Goal: Task Accomplishment & Management: Use online tool/utility

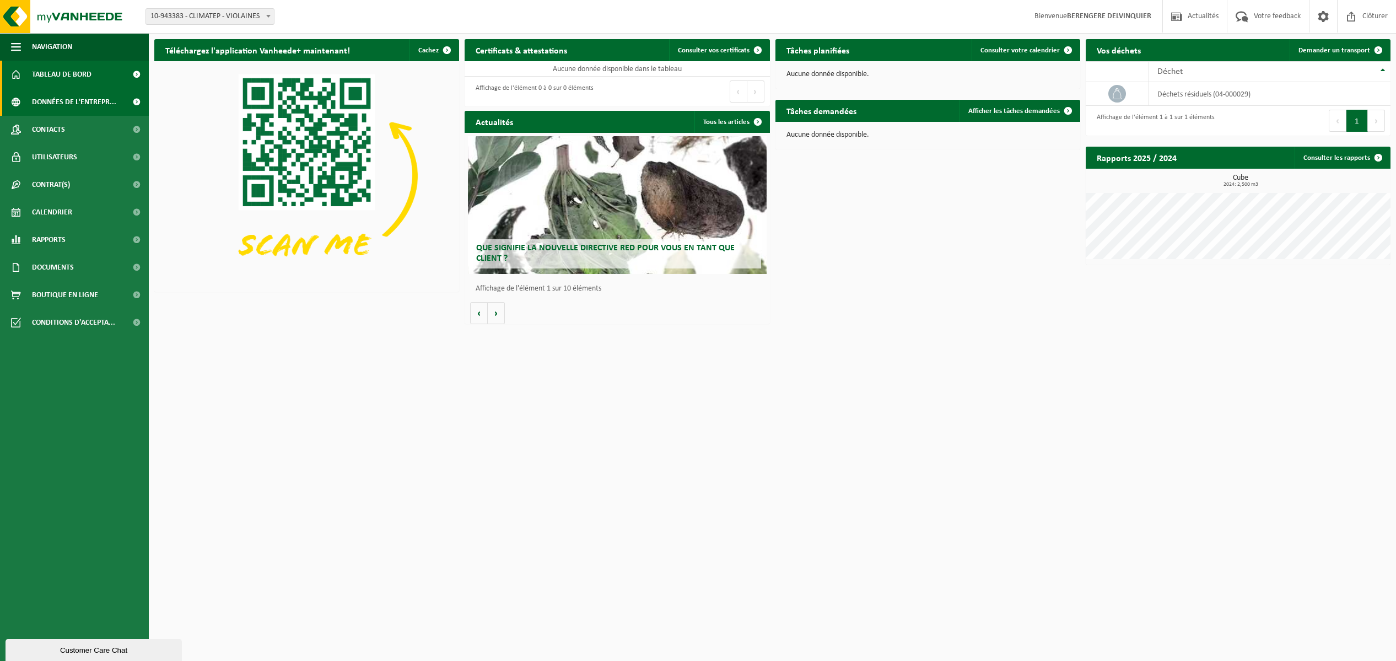
click at [83, 101] on span "Données de l'entrepr..." at bounding box center [74, 102] width 84 height 28
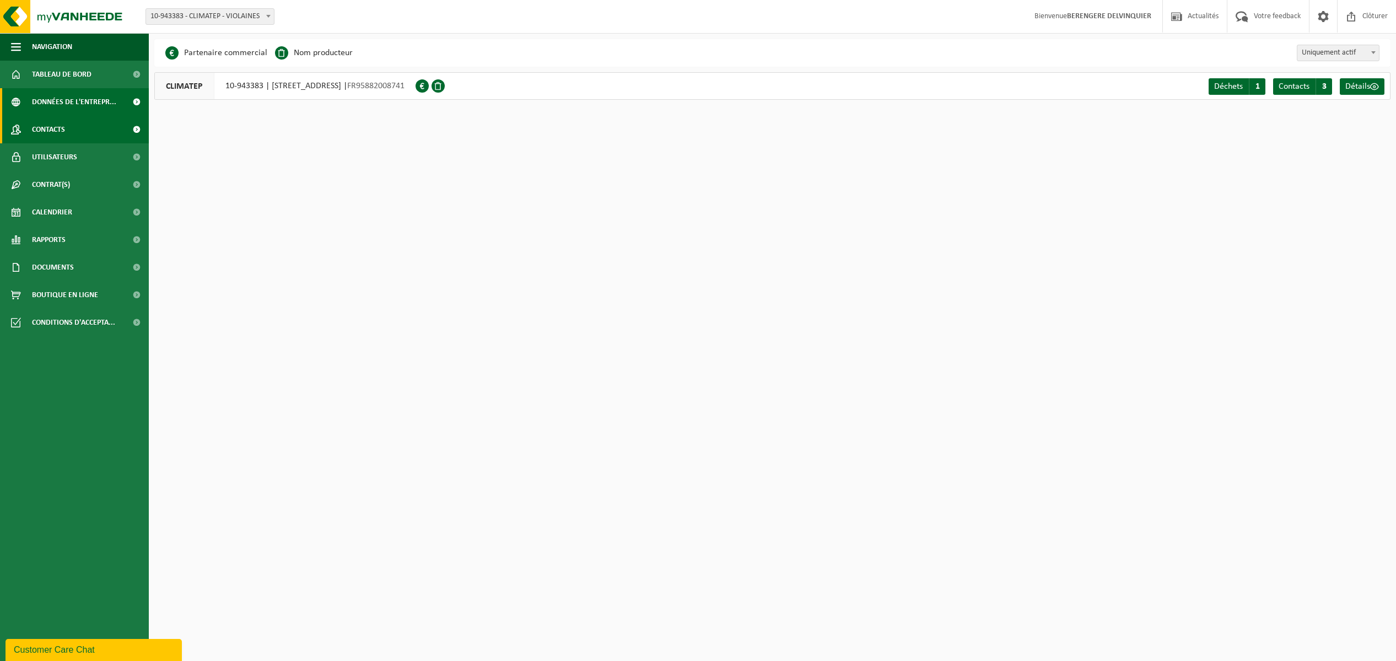
click at [58, 137] on span "Contacts" at bounding box center [48, 130] width 33 height 28
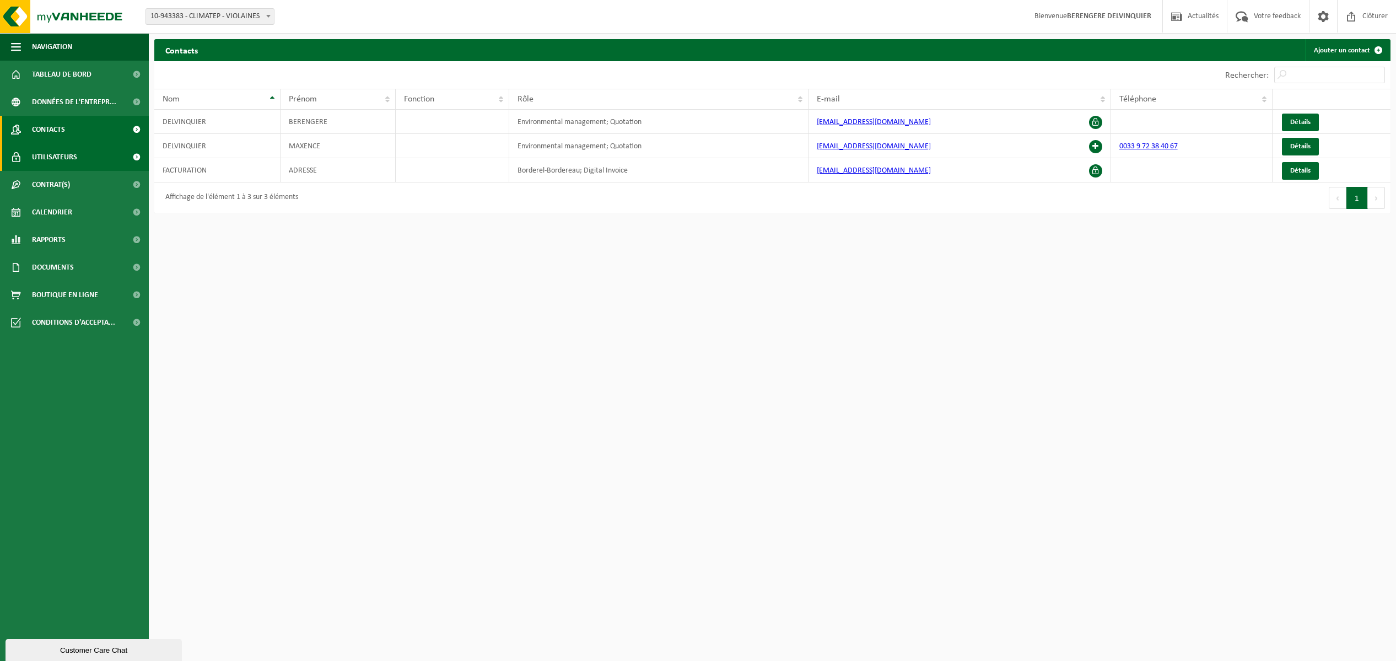
click at [58, 159] on span "Utilisateurs" at bounding box center [54, 157] width 45 height 28
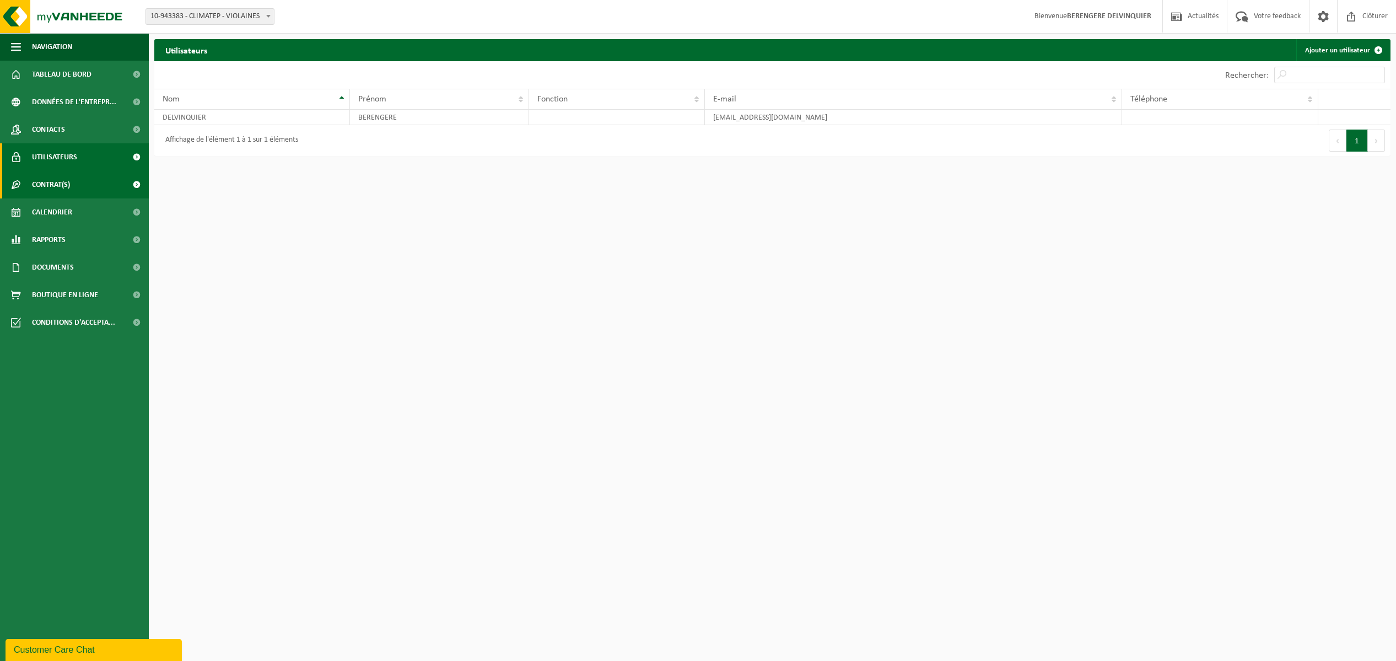
click at [61, 186] on span "Contrat(s)" at bounding box center [51, 185] width 38 height 28
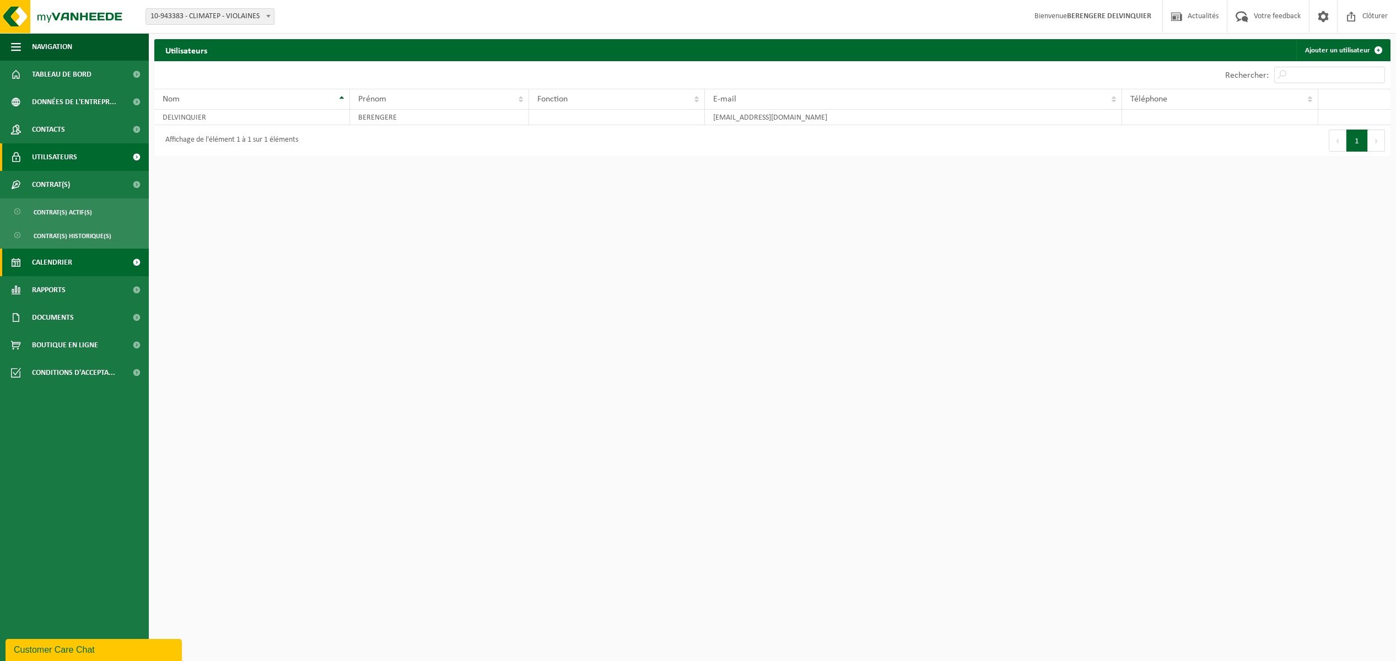
click at [53, 262] on span "Calendrier" at bounding box center [52, 263] width 40 height 28
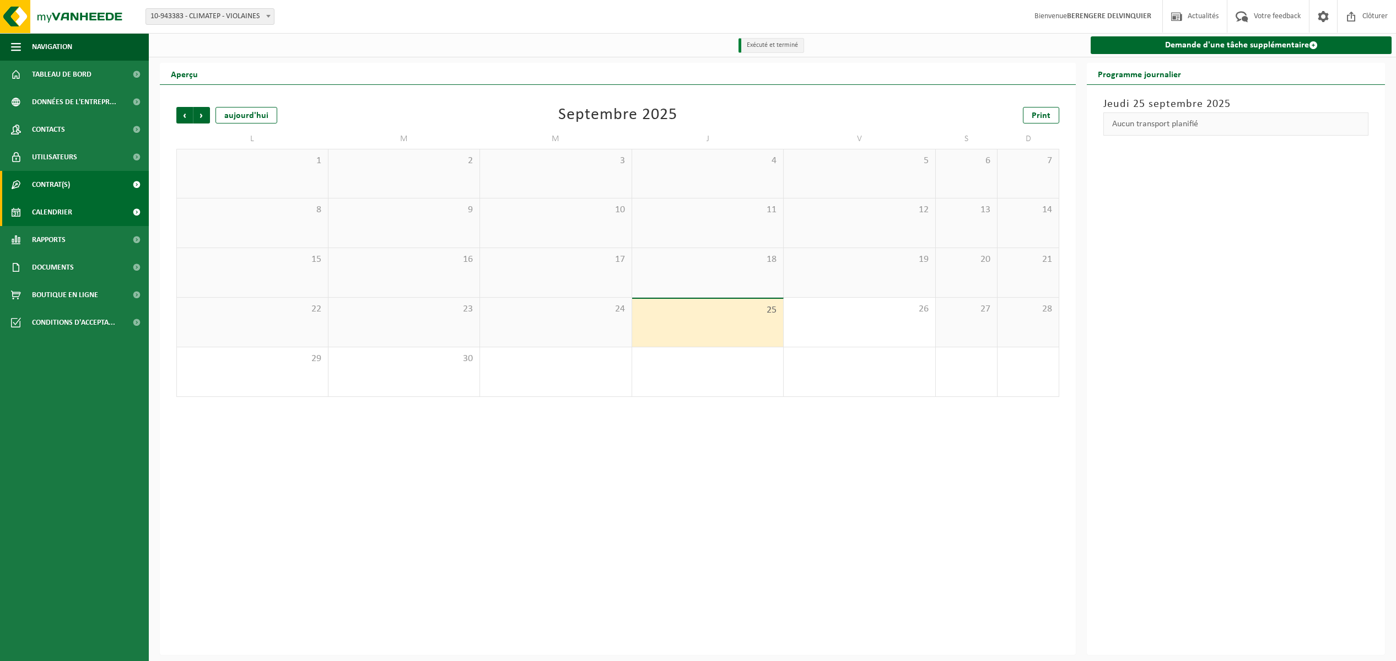
click at [61, 187] on span "Contrat(s)" at bounding box center [51, 185] width 38 height 28
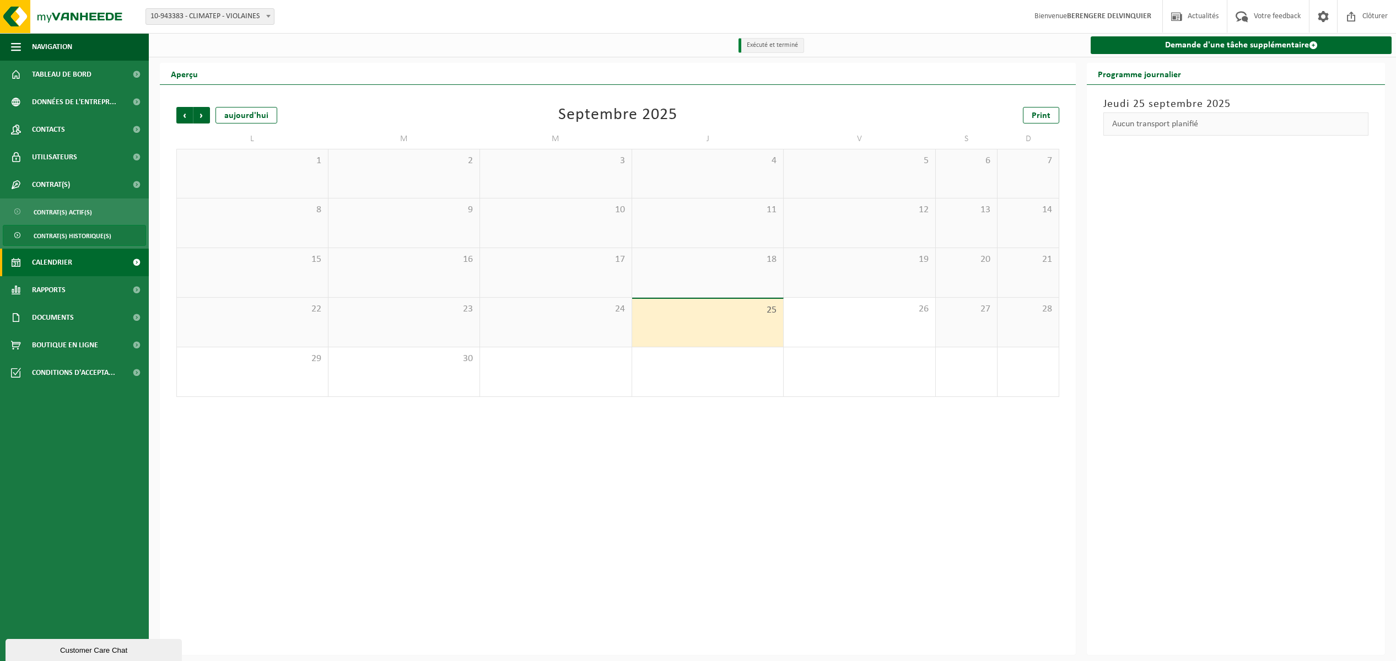
click at [63, 236] on span "Contrat(s) historique(s)" at bounding box center [73, 235] width 78 height 21
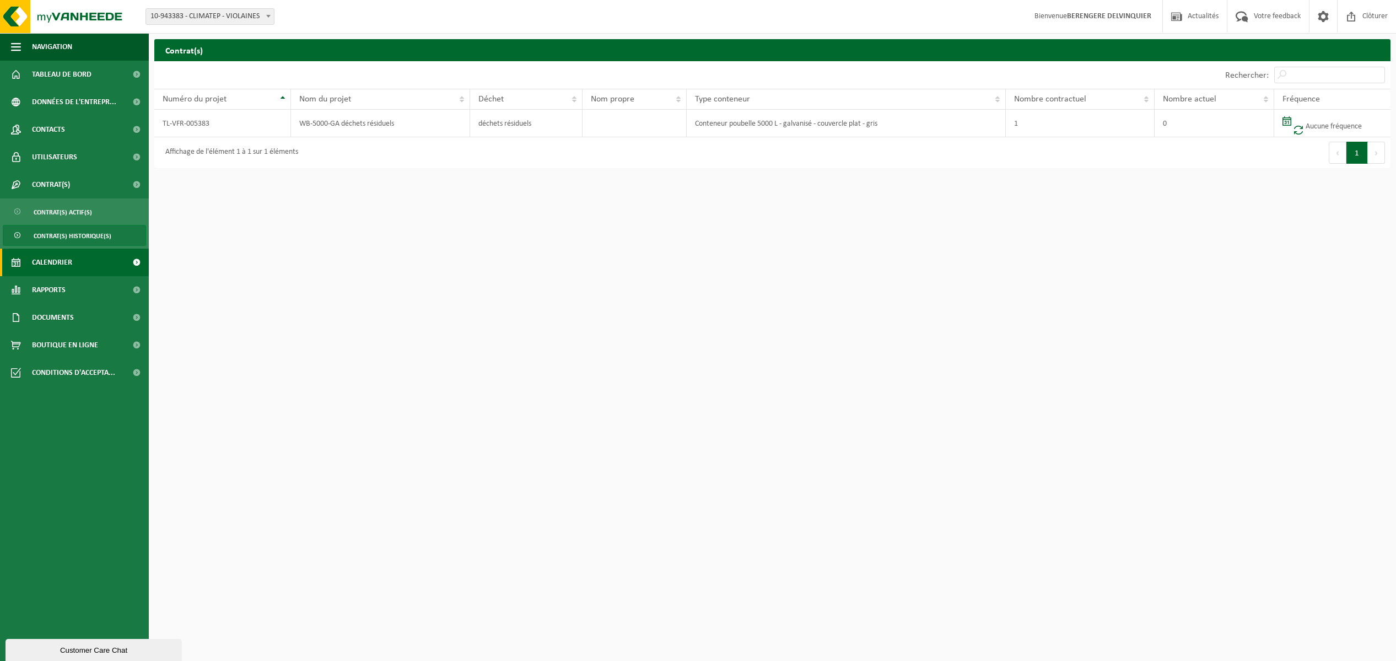
click at [58, 266] on span "Calendrier" at bounding box center [52, 263] width 40 height 28
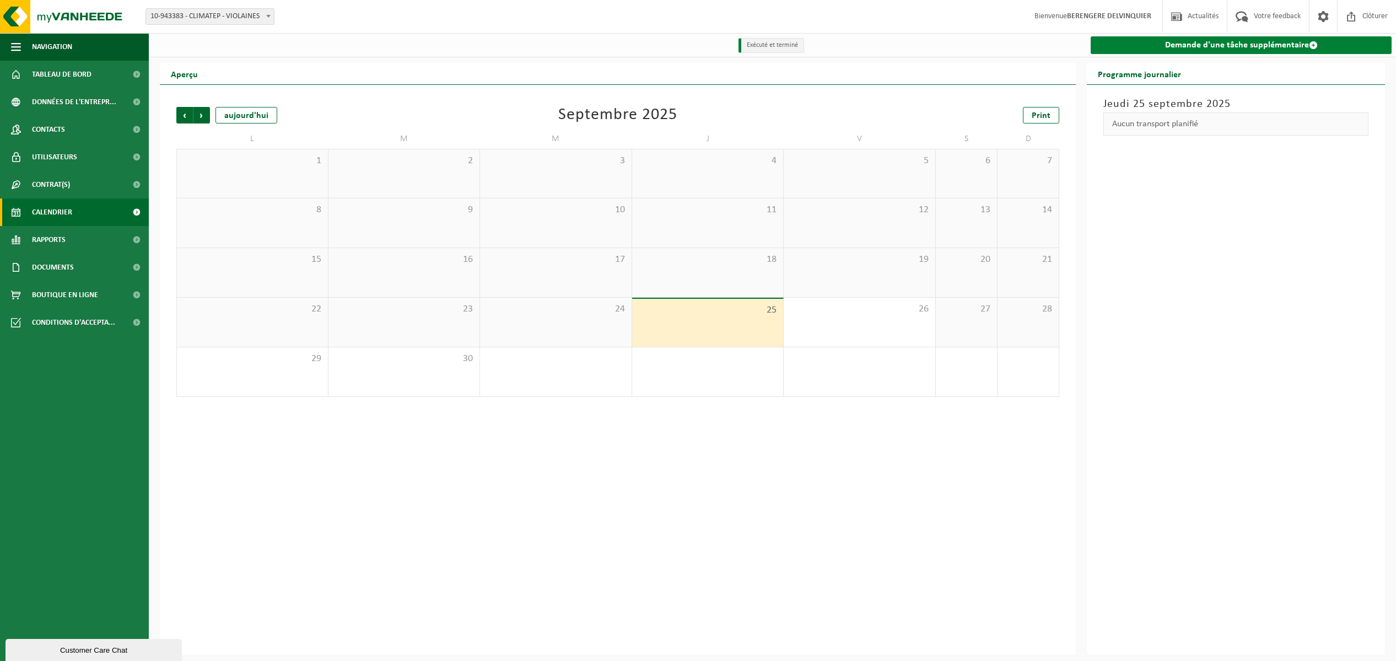
click at [1315, 44] on span at bounding box center [1313, 45] width 9 height 9
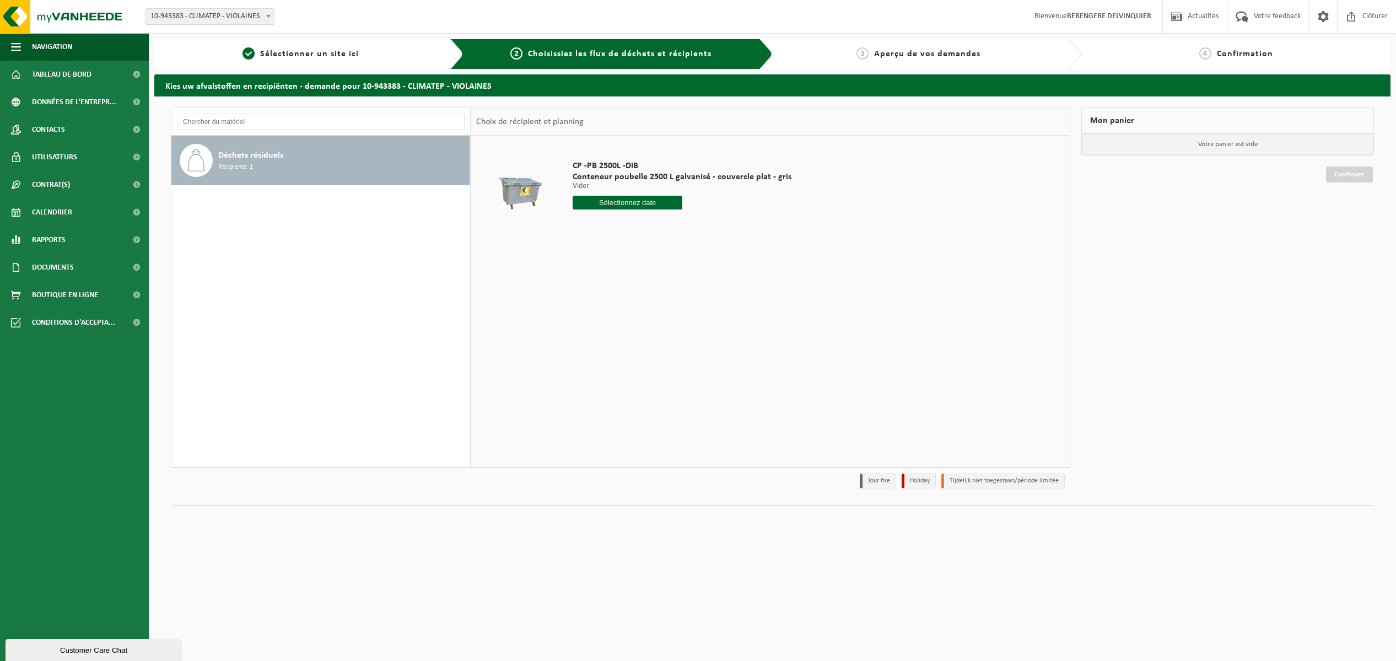
click at [651, 203] on input "text" at bounding box center [628, 203] width 110 height 14
click at [877, 218] on td "CP -PB 2500L -DIB Conteneur poubelle 2500 L galvanisé - couvercle plat - gris V…" at bounding box center [814, 187] width 500 height 93
click at [62, 72] on span "Tableau de bord" at bounding box center [62, 75] width 60 height 28
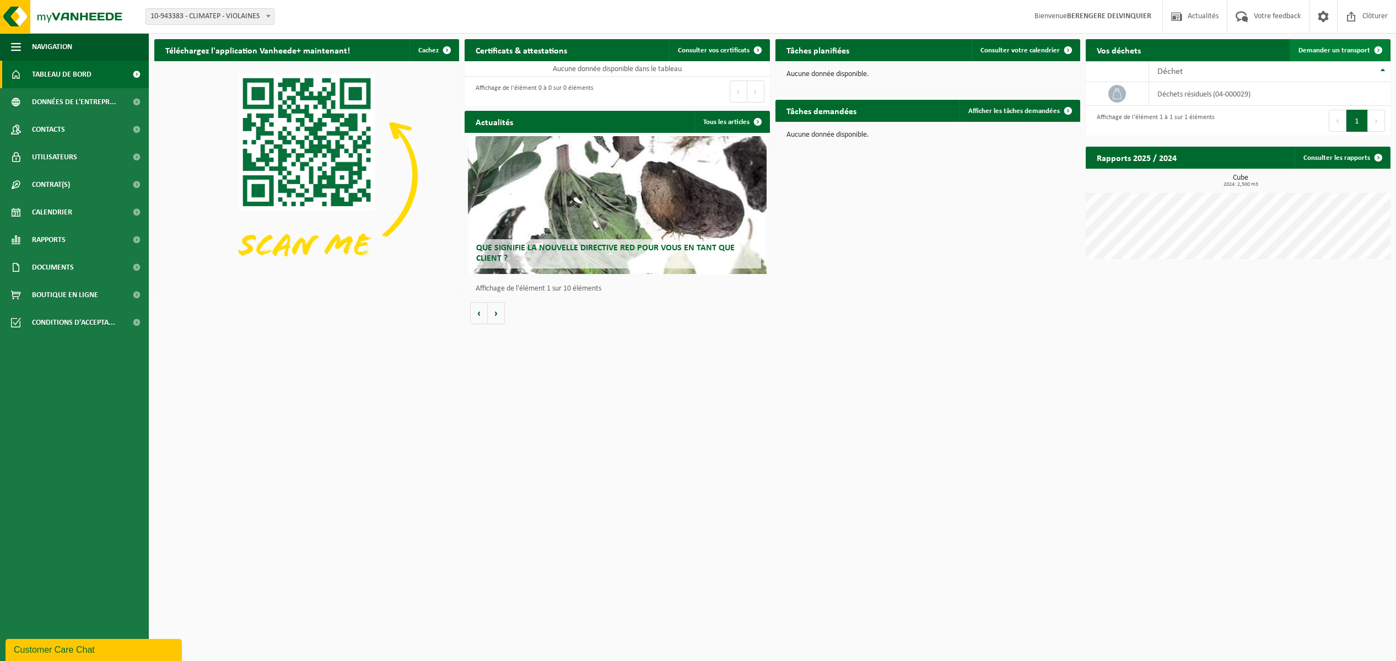
click at [1318, 53] on span "Demander un transport" at bounding box center [1334, 50] width 72 height 7
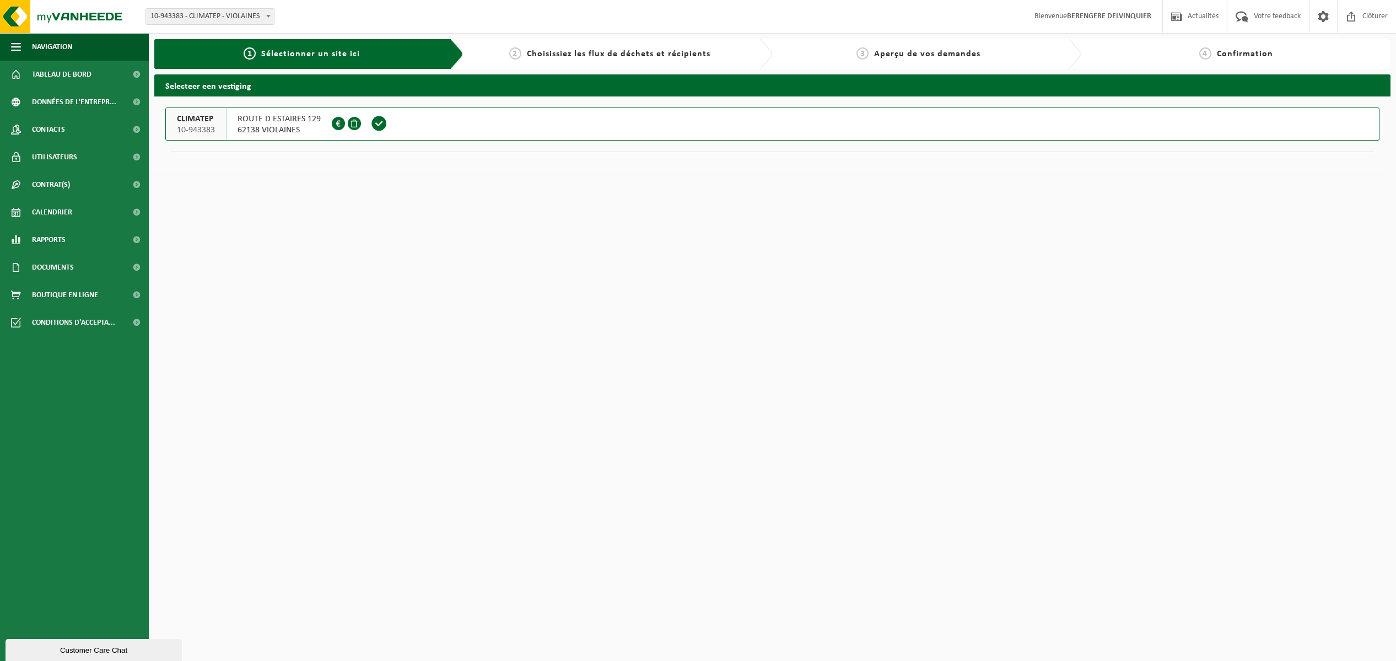
click at [337, 124] on span at bounding box center [338, 123] width 13 height 13
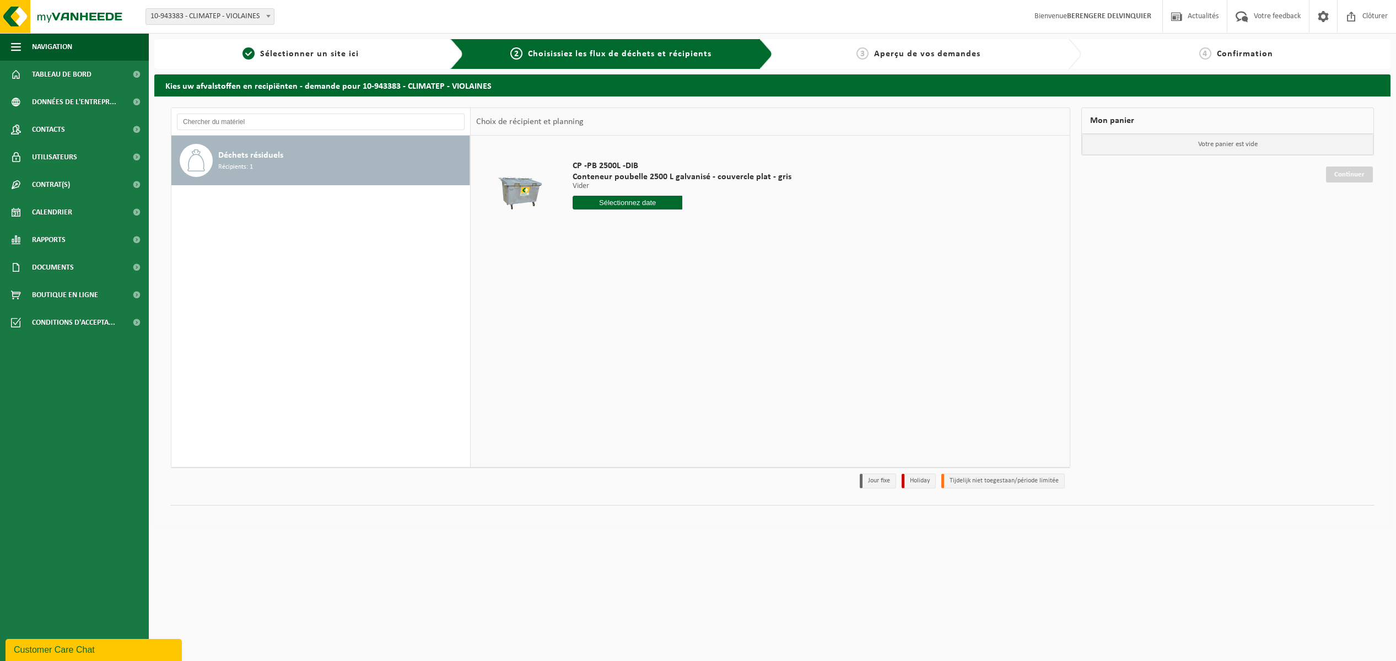
click at [646, 204] on input "text" at bounding box center [628, 203] width 110 height 14
click at [662, 320] on div "26" at bounding box center [660, 318] width 19 height 18
type input "à partir de 2025-09-26"
click at [618, 249] on button "Dans le panier" at bounding box center [603, 244] width 59 height 18
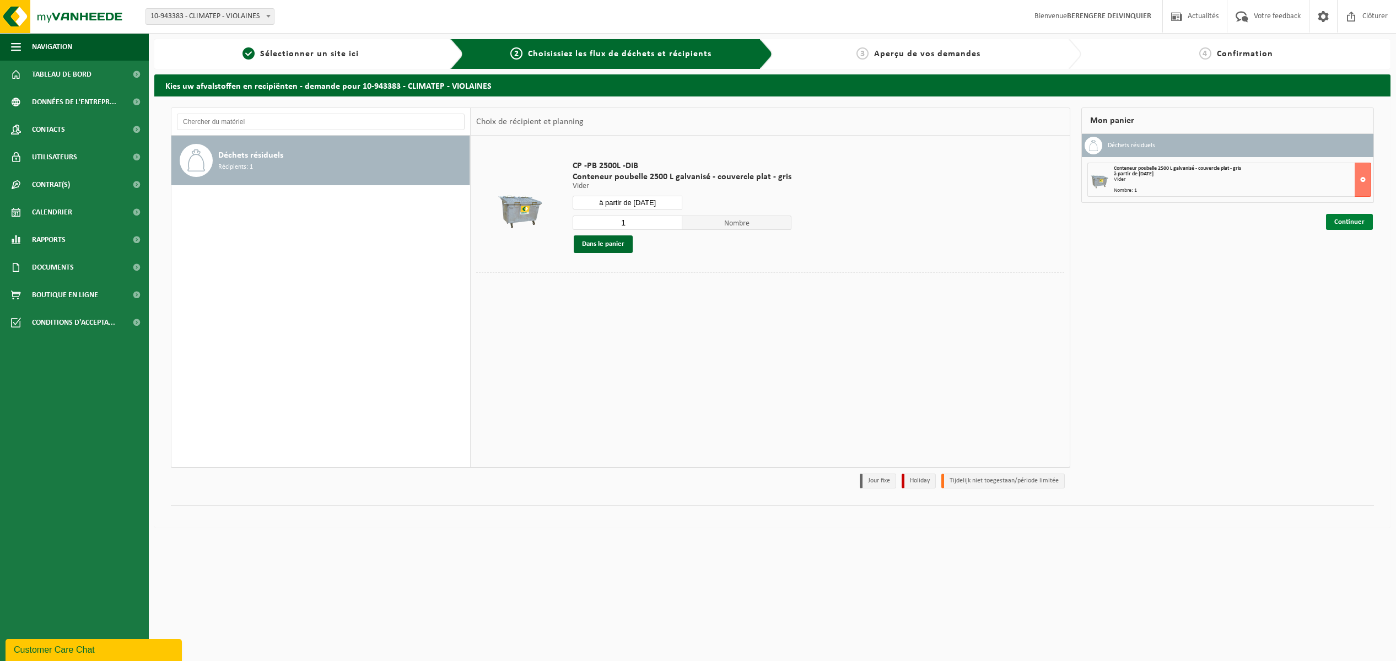
click at [1355, 224] on link "Continuer" at bounding box center [1349, 222] width 47 height 16
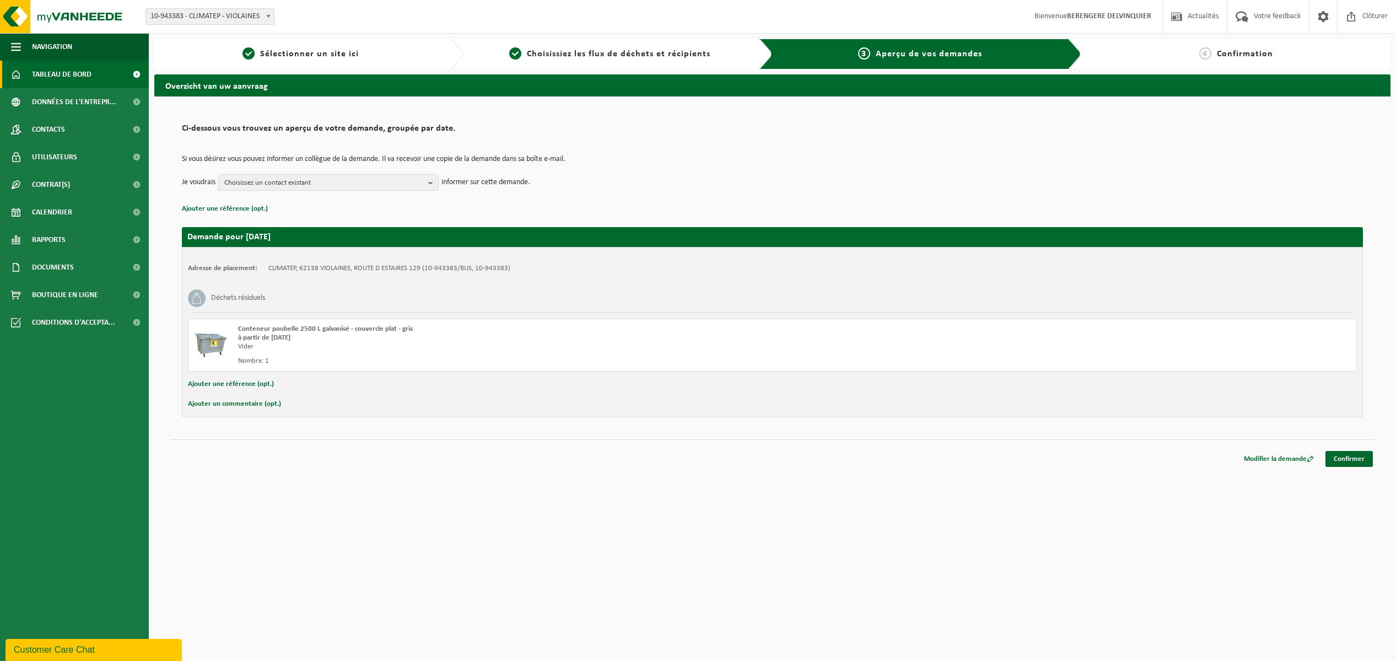
click at [42, 80] on span "Tableau de bord" at bounding box center [62, 75] width 60 height 28
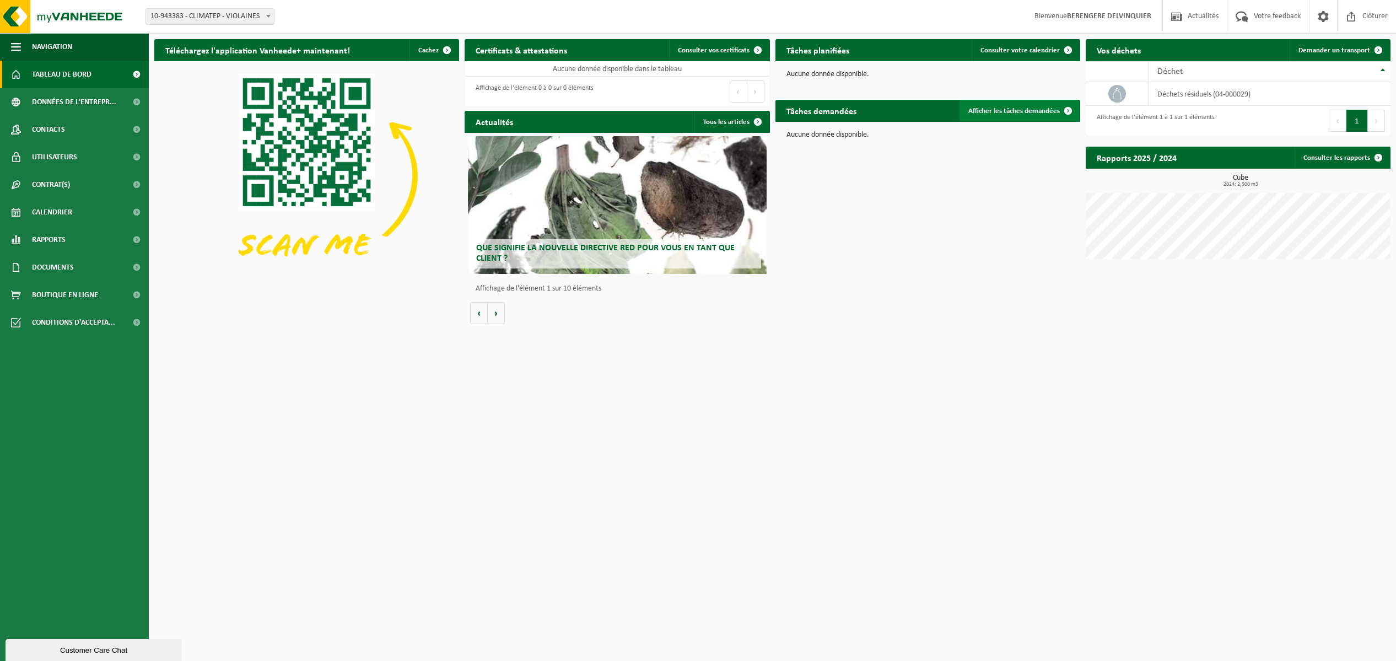
click at [1014, 112] on span "Afficher les tâches demandées" at bounding box center [1013, 110] width 91 height 7
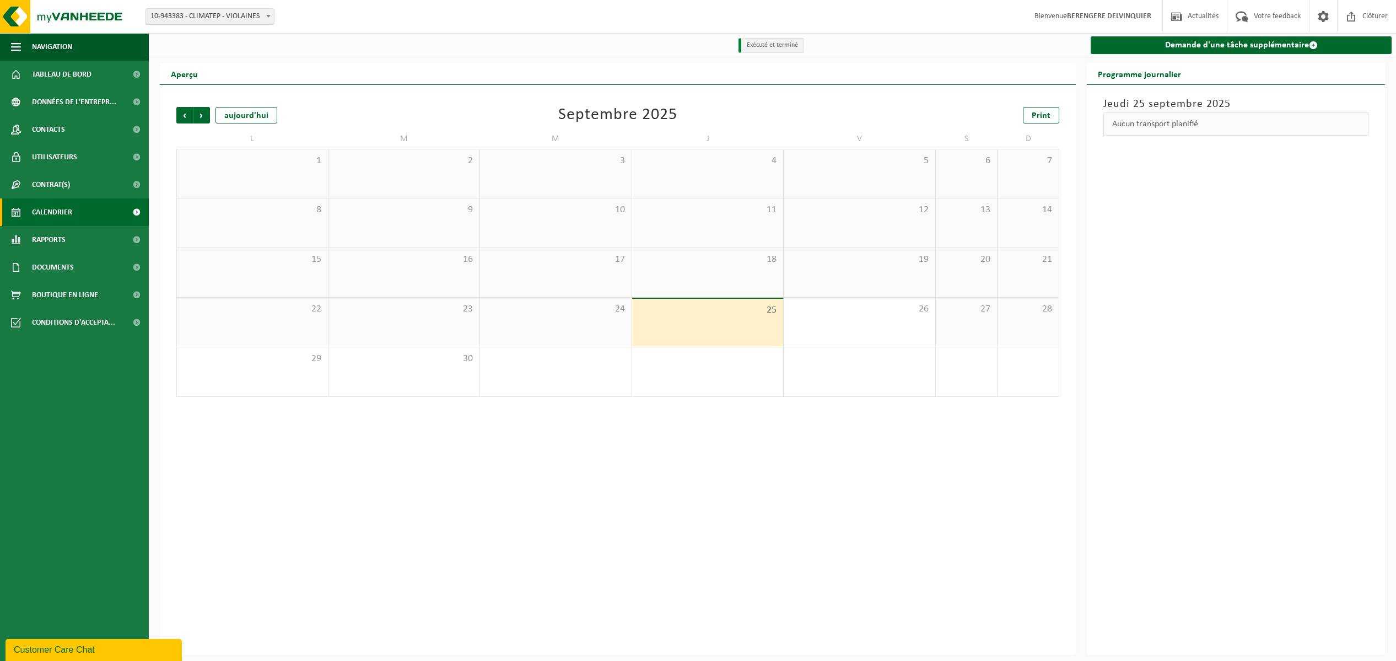
click at [790, 47] on li "Exécuté et terminé" at bounding box center [771, 45] width 66 height 15
click at [190, 120] on span "Précédent" at bounding box center [184, 115] width 17 height 17
click at [189, 120] on span "Précédent" at bounding box center [184, 115] width 17 height 17
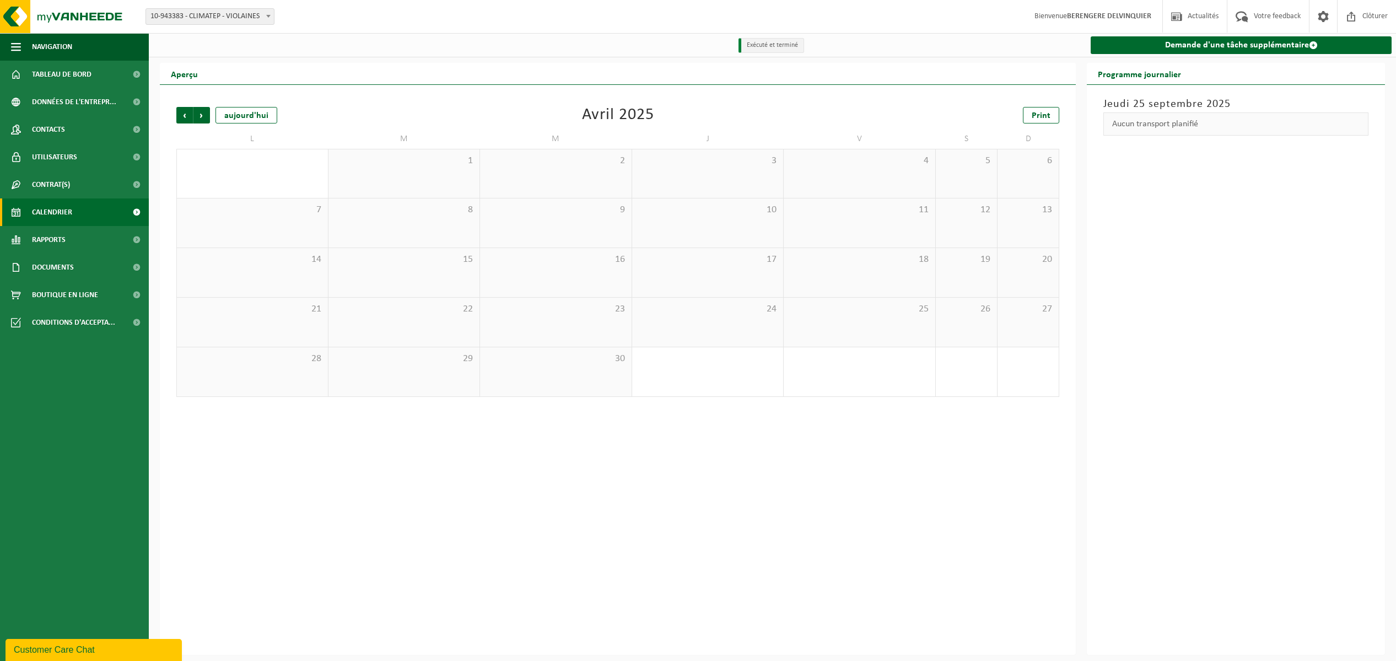
click at [189, 120] on span "Précédent" at bounding box center [184, 115] width 17 height 17
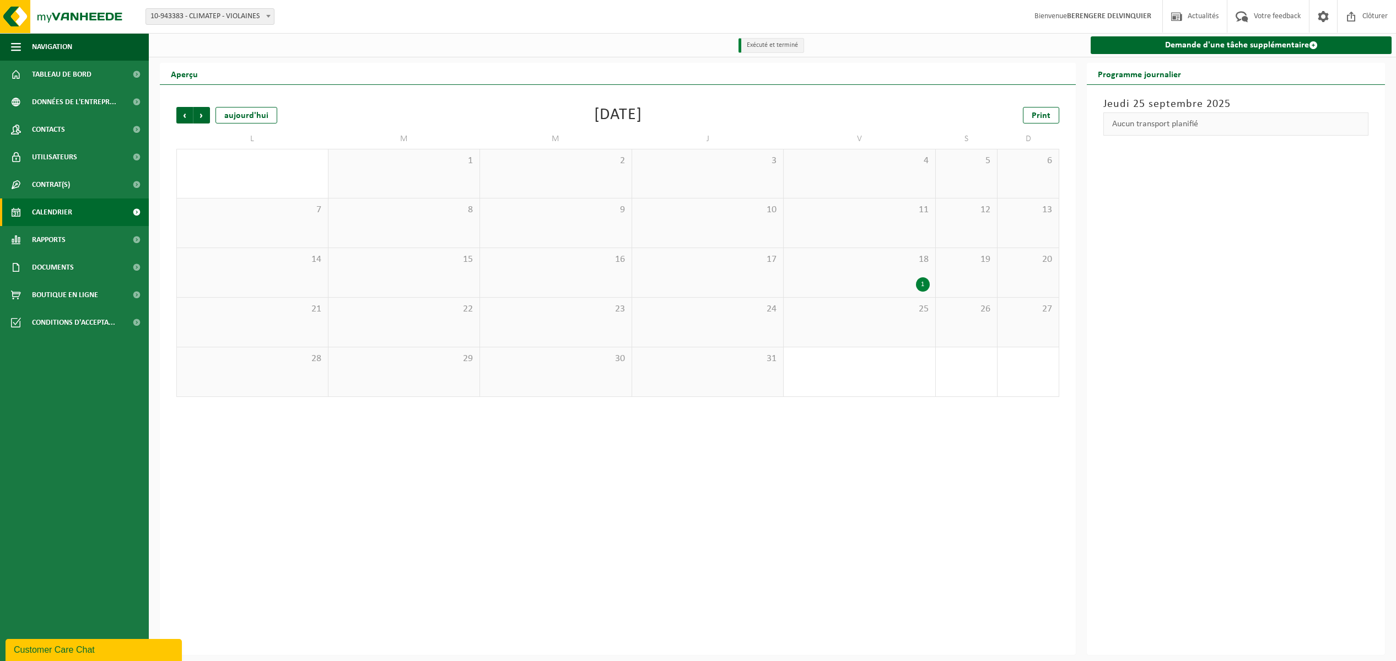
click at [916, 283] on div "1" at bounding box center [923, 284] width 14 height 14
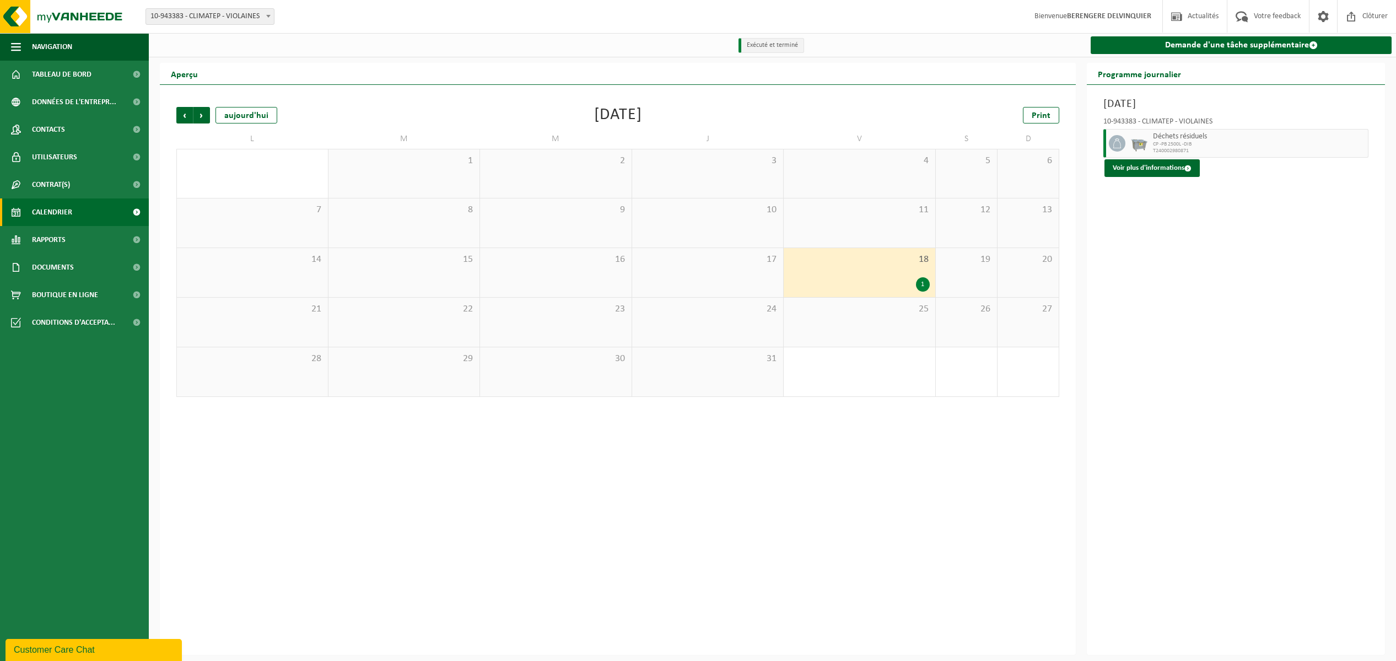
click at [1161, 152] on span "T240002980871" at bounding box center [1259, 151] width 212 height 7
click at [1156, 177] on div "Vendredi 18 octobre 2024 10-943383 - CLIMATEP - VIOLAINES Déchets résiduels CP …" at bounding box center [1236, 370] width 298 height 570
click at [1156, 173] on button "Voir plus d'informations" at bounding box center [1151, 168] width 95 height 18
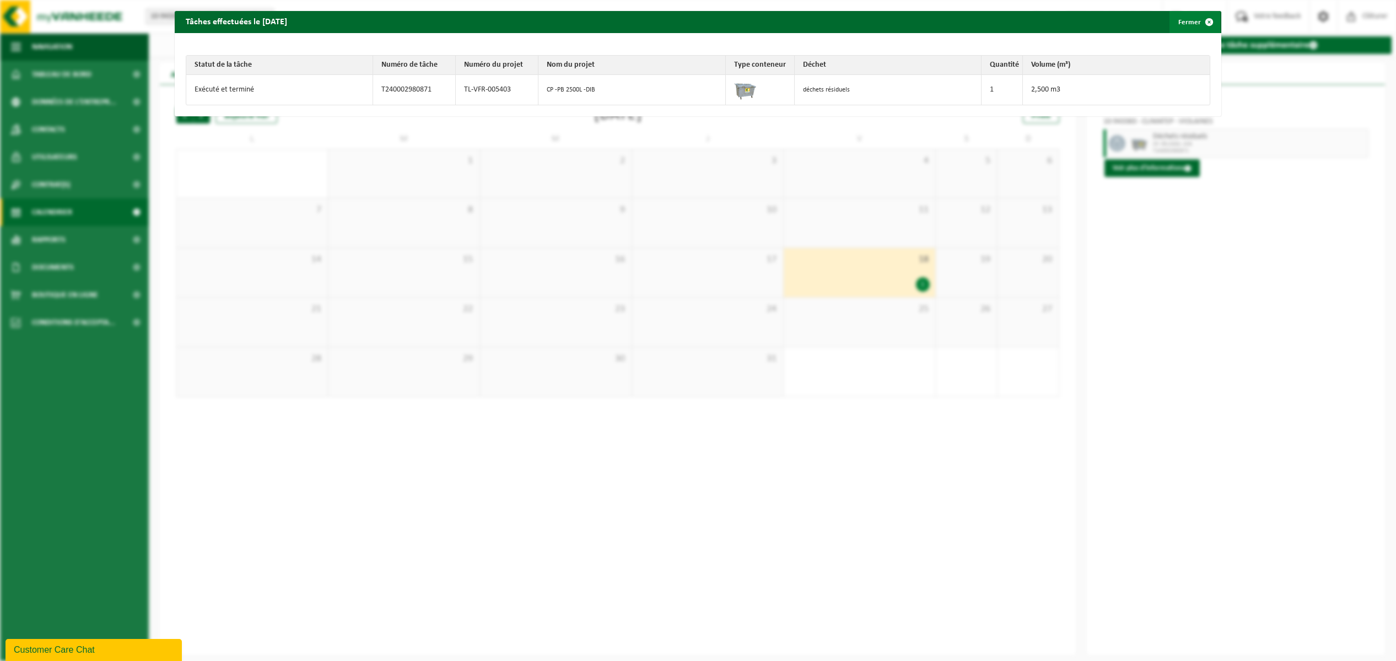
click at [1203, 25] on span "button" at bounding box center [1209, 22] width 22 height 22
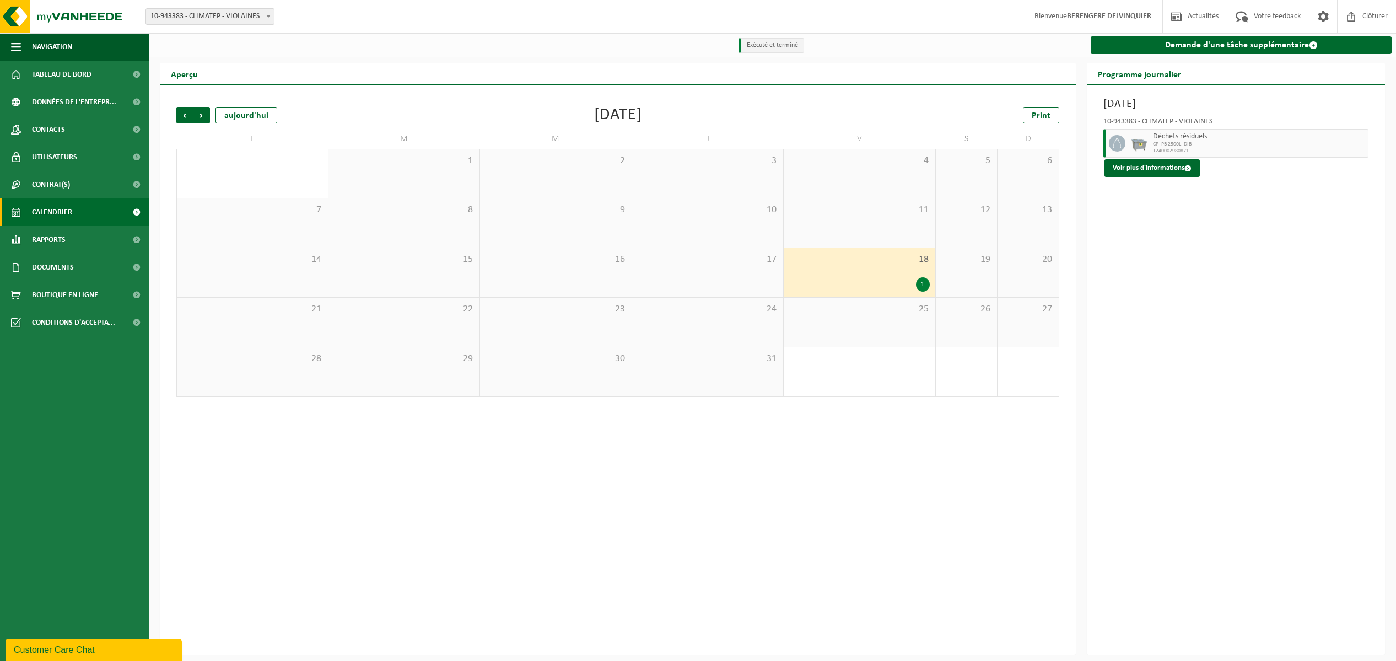
drag, startPoint x: 1231, startPoint y: 215, endPoint x: 1223, endPoint y: 210, distance: 9.5
click at [1230, 215] on div "Vendredi 18 octobre 2024 10-943383 - CLIMATEP - VIOLAINES Déchets résiduels CP …" at bounding box center [1236, 370] width 298 height 570
click at [58, 80] on span "Tableau de bord" at bounding box center [62, 75] width 60 height 28
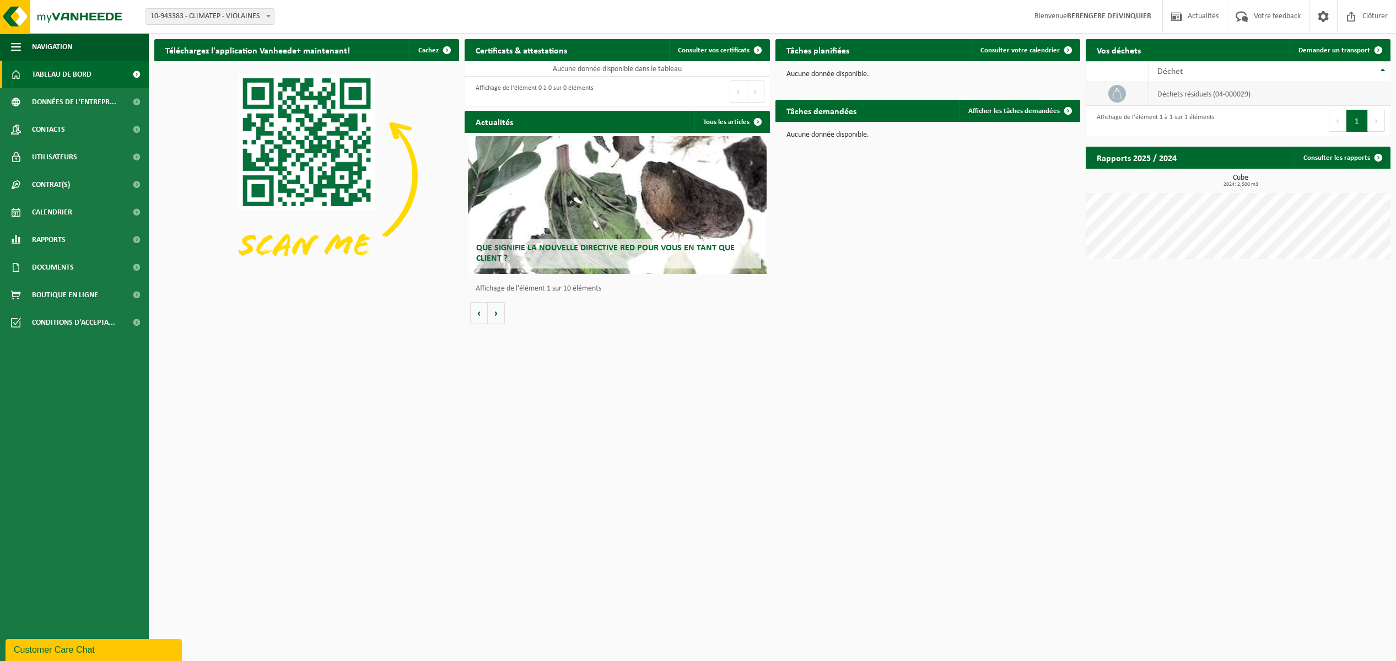
click at [1207, 95] on td "déchets résiduels (04-000029)" at bounding box center [1270, 94] width 242 height 24
click at [1345, 52] on span "Demander un transport" at bounding box center [1334, 50] width 72 height 7
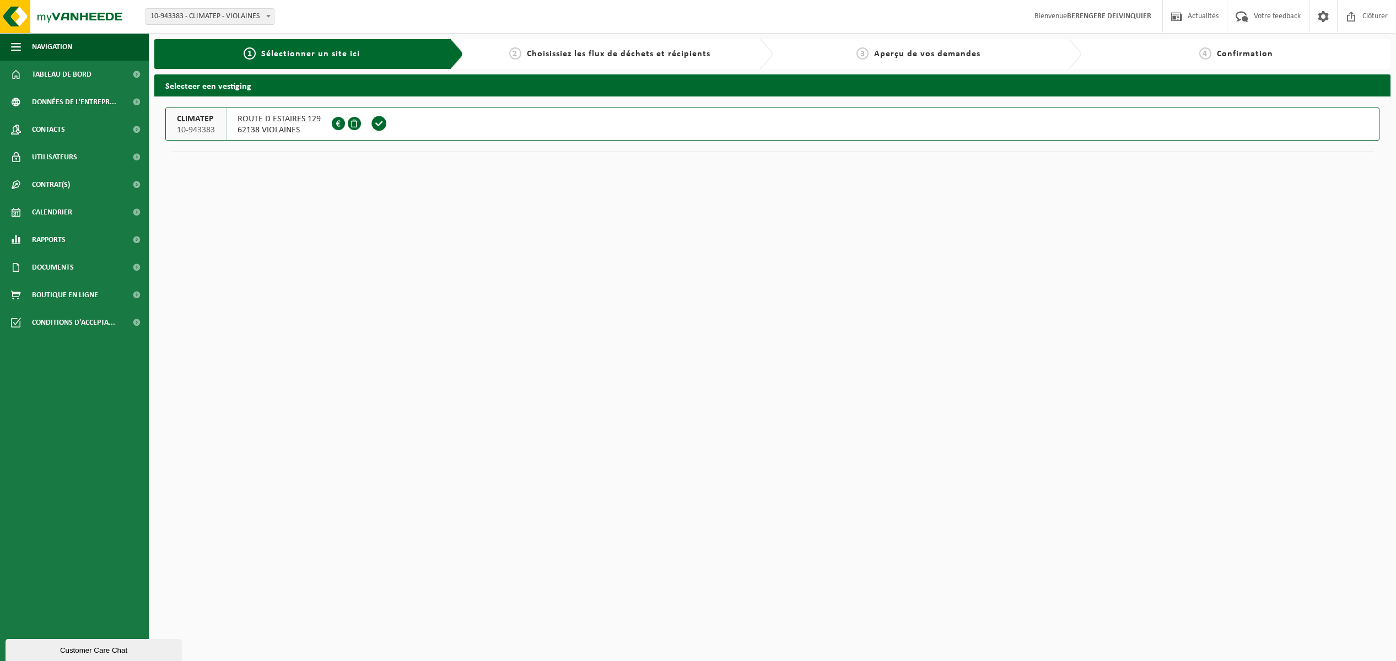
click at [377, 126] on span at bounding box center [379, 123] width 17 height 17
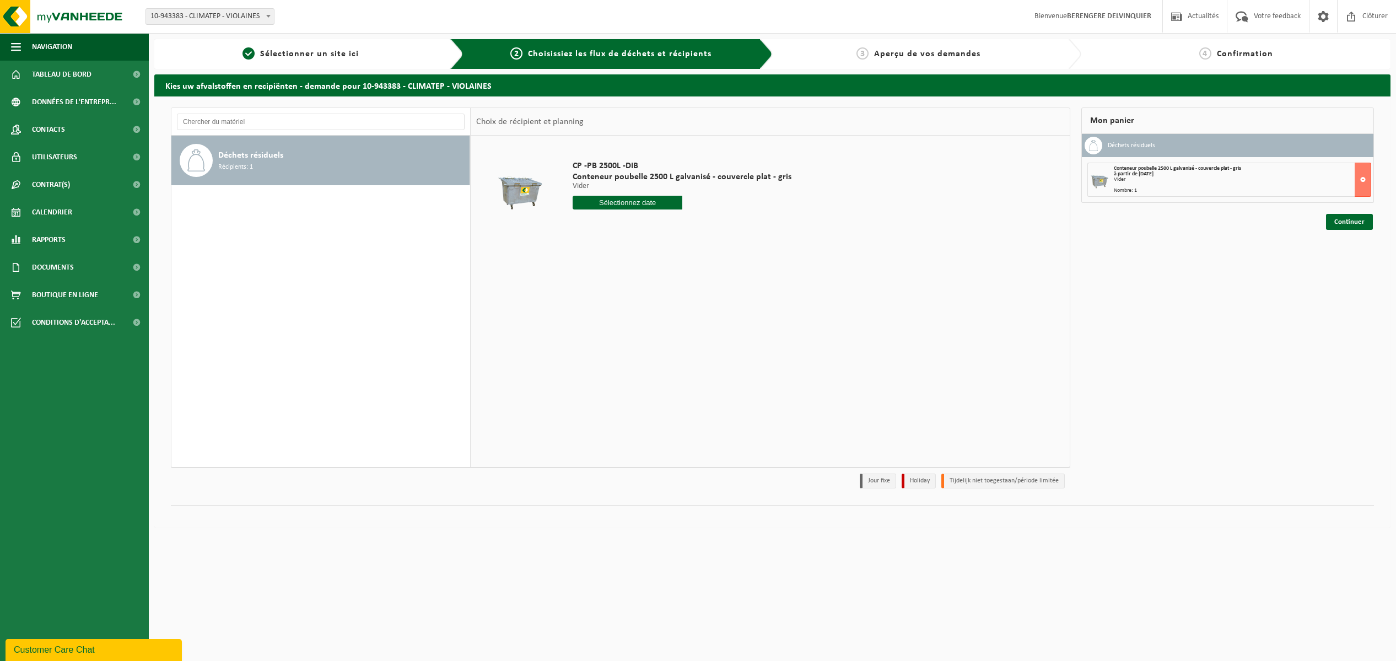
click at [619, 207] on input "text" at bounding box center [628, 203] width 110 height 14
click at [657, 316] on div "26" at bounding box center [660, 318] width 19 height 18
type input "à partir de 2025-09-26"
click at [1348, 224] on link "Continuer" at bounding box center [1349, 222] width 47 height 16
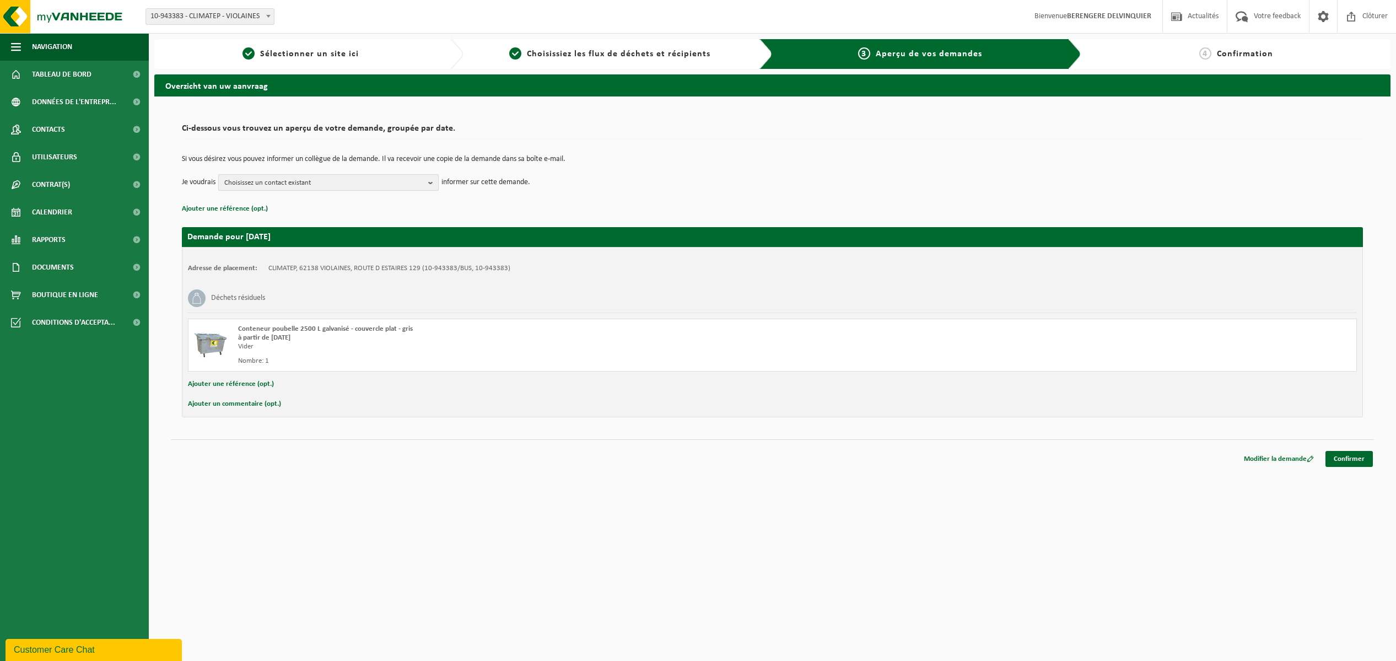
click at [285, 186] on span "Choisissez un contact existant" at bounding box center [323, 183] width 199 height 17
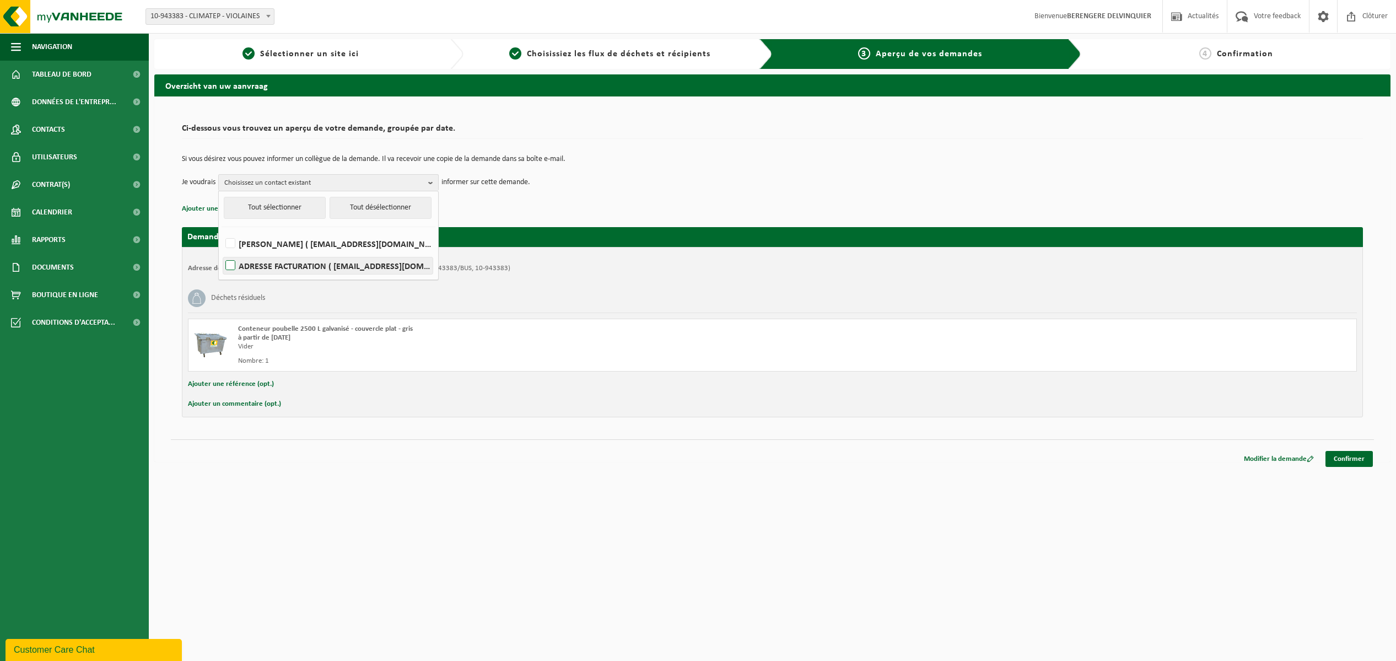
click at [293, 269] on label "ADRESSE FACTURATION ( berangere.delvinquier@climatep.fr )" at bounding box center [327, 265] width 209 height 17
click at [222, 252] on input "ADRESSE FACTURATION ( berangere.delvinquier@climatep.fr )" at bounding box center [221, 251] width 1 height 1
checkbox input "true"
click at [563, 206] on p "Ajouter une référence (opt.)" at bounding box center [772, 209] width 1181 height 14
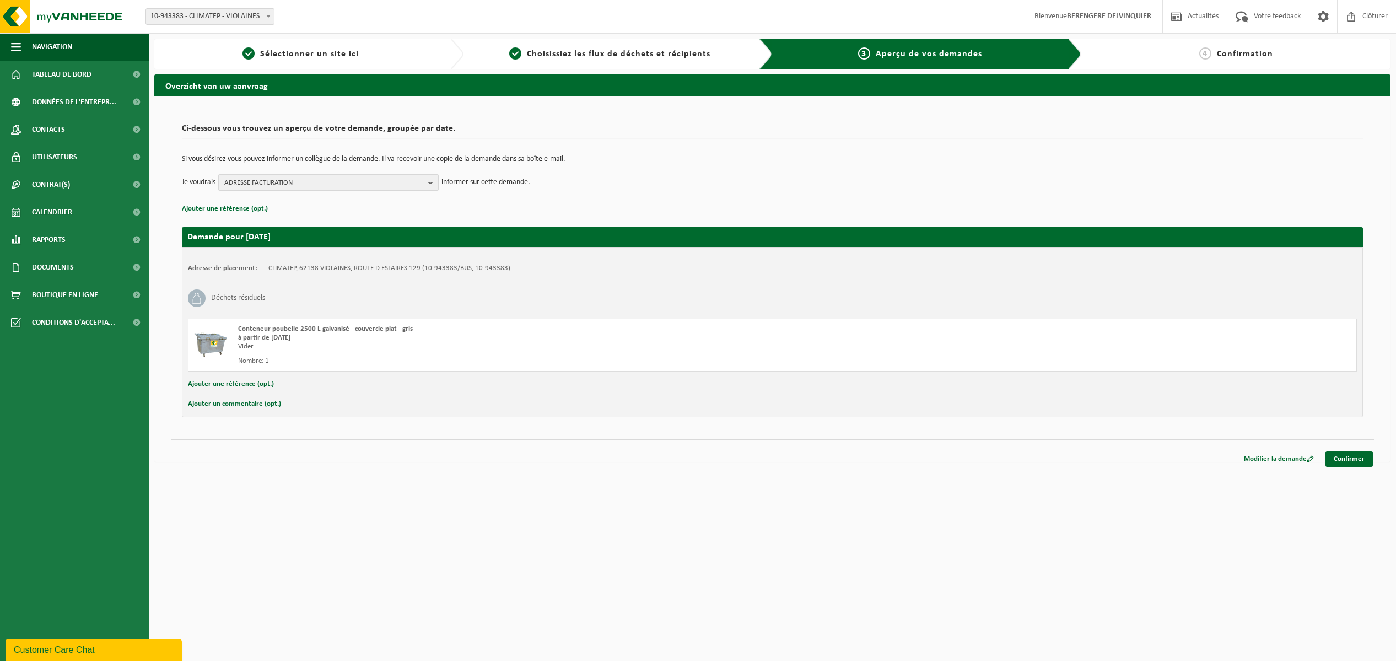
click at [344, 183] on span "ADRESSE FACTURATION" at bounding box center [323, 183] width 199 height 17
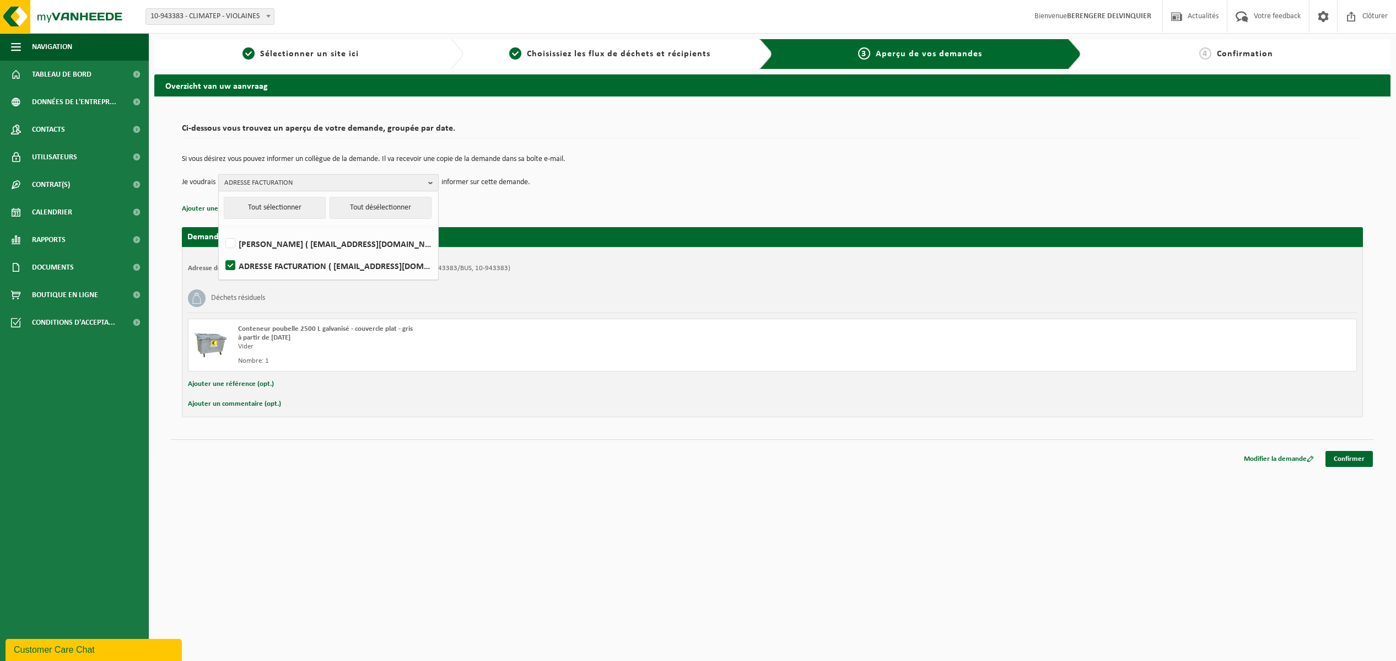
click at [344, 183] on span "ADRESSE FACTURATION" at bounding box center [323, 183] width 199 height 17
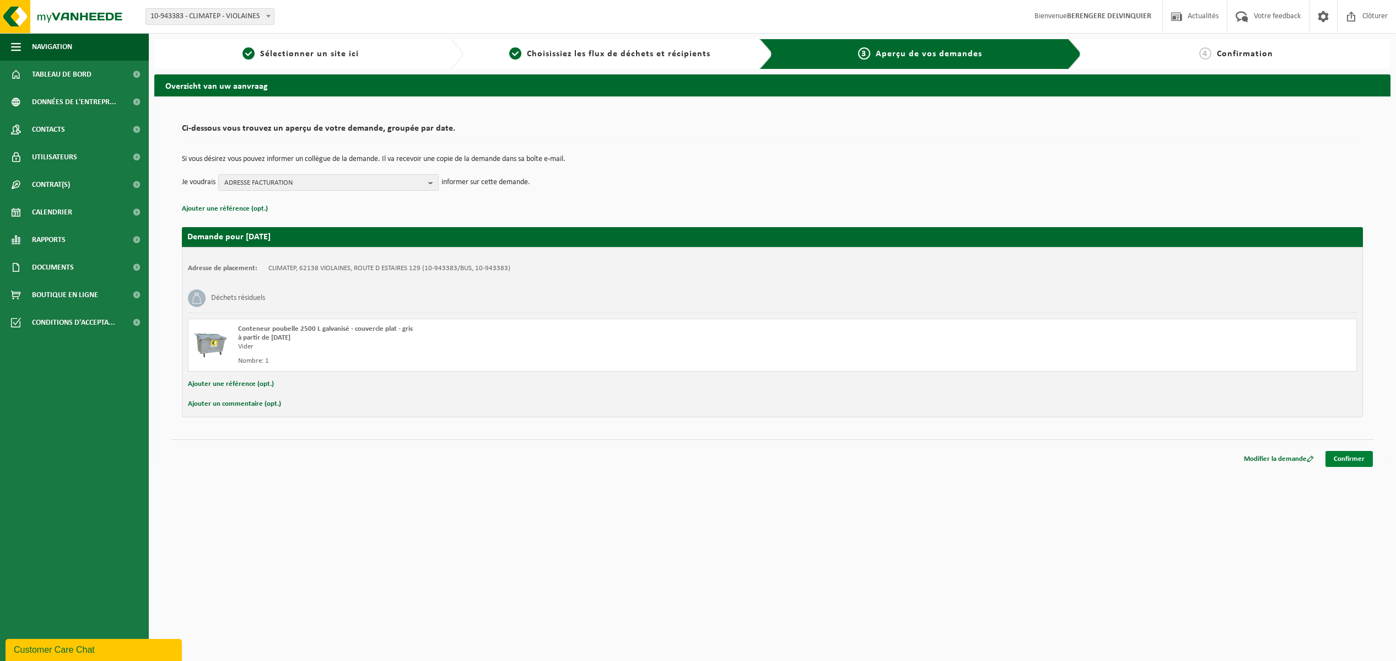
click at [1340, 458] on link "Confirmer" at bounding box center [1348, 459] width 47 height 16
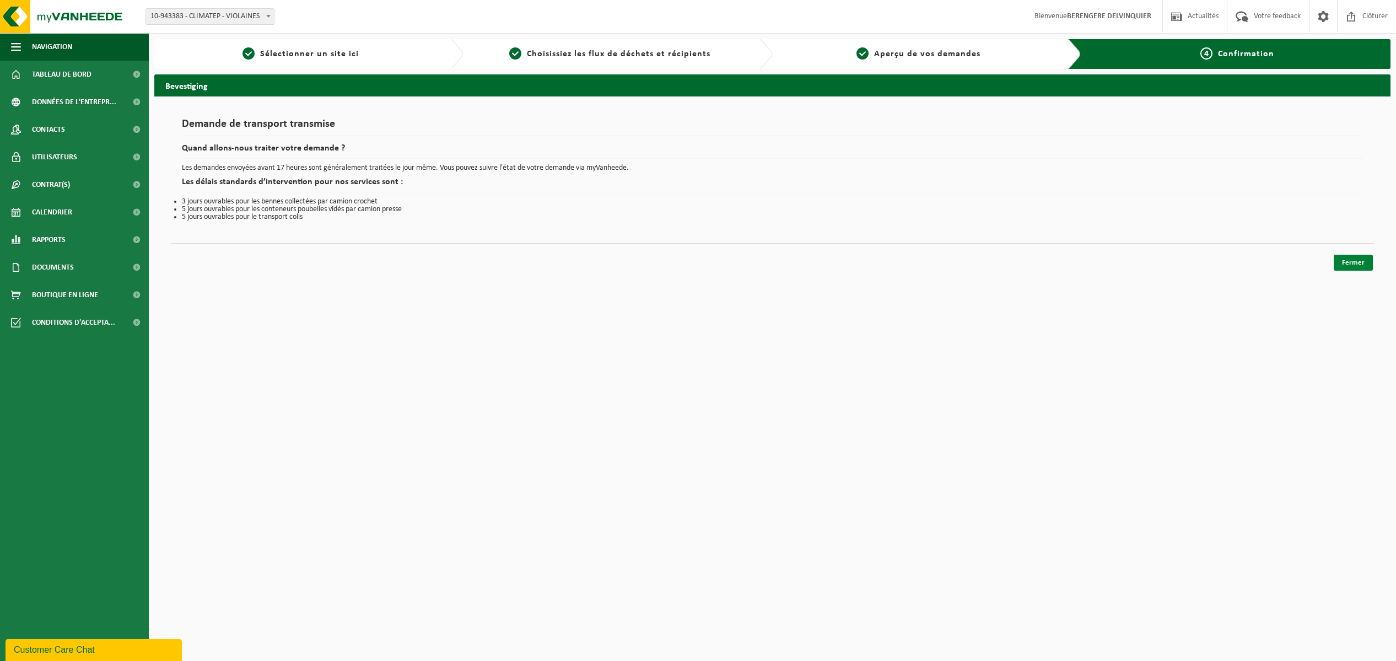
click at [1372, 262] on link "Fermer" at bounding box center [1352, 263] width 39 height 16
